Goal: Information Seeking & Learning: Learn about a topic

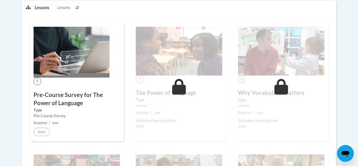
scroll to position [143, 0]
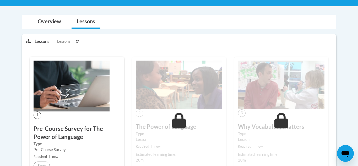
scroll to position [106, 0]
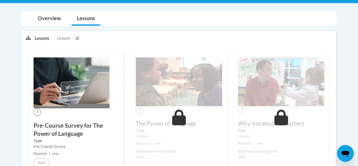
click at [44, 158] on div "1 Pre-Course Survey for The Power of Language Type Pre-Course Survey Required |…" at bounding box center [77, 112] width 94 height 118
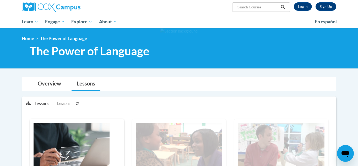
scroll to position [36, 0]
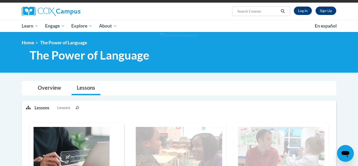
click at [76, 109] on icon at bounding box center [77, 107] width 3 height 3
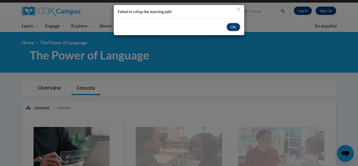
click at [238, 27] on button "OK" at bounding box center [233, 27] width 14 height 8
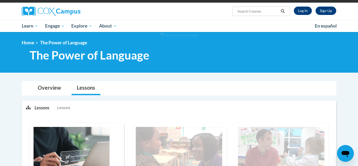
click at [63, 110] on span "Lessons" at bounding box center [63, 108] width 13 height 6
click at [62, 108] on span "Lessons" at bounding box center [63, 108] width 13 height 6
click at [304, 11] on link "Log In" at bounding box center [303, 11] width 18 height 8
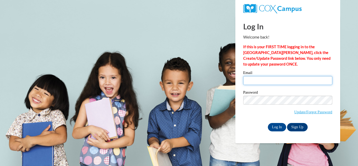
click at [267, 84] on input "Email" at bounding box center [287, 80] width 89 height 9
click at [266, 83] on input "Email" at bounding box center [287, 80] width 89 height 9
type input "billmanmiranda@gmail.com"
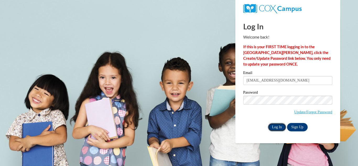
click at [276, 125] on input "Log In" at bounding box center [277, 127] width 18 height 8
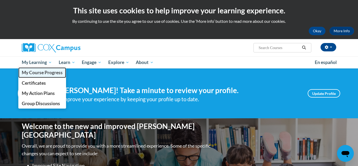
click at [52, 73] on span "My Course Progress" at bounding box center [42, 73] width 41 height 6
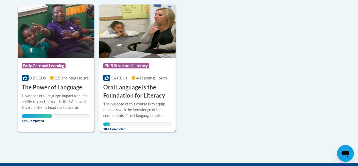
scroll to position [135, 0]
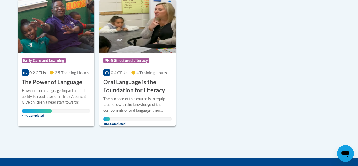
click at [53, 92] on div "How does oral language impact a childʹs ability to read later on in life? A bun…" at bounding box center [56, 96] width 68 height 17
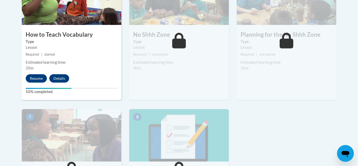
scroll to position [341, 0]
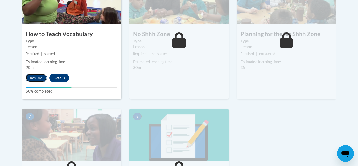
click at [39, 78] on button "Resume" at bounding box center [36, 78] width 21 height 8
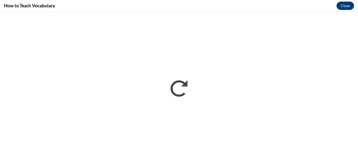
scroll to position [0, 0]
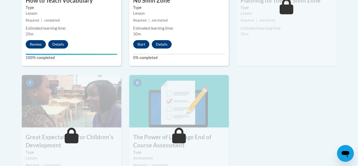
scroll to position [375, 0]
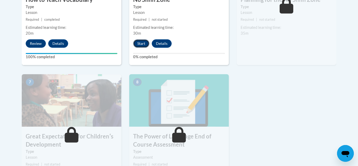
click at [144, 42] on button "Start" at bounding box center [141, 43] width 16 height 8
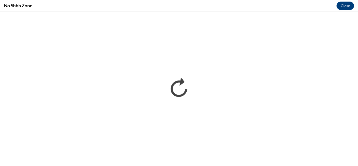
scroll to position [0, 0]
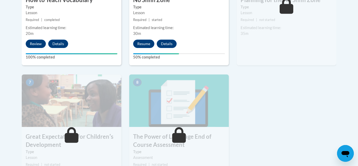
scroll to position [375, 0]
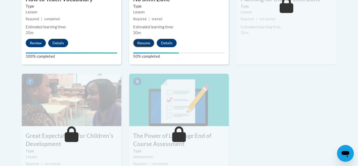
click at [151, 42] on button "Resume" at bounding box center [143, 43] width 21 height 8
